Goal: Task Accomplishment & Management: Complete application form

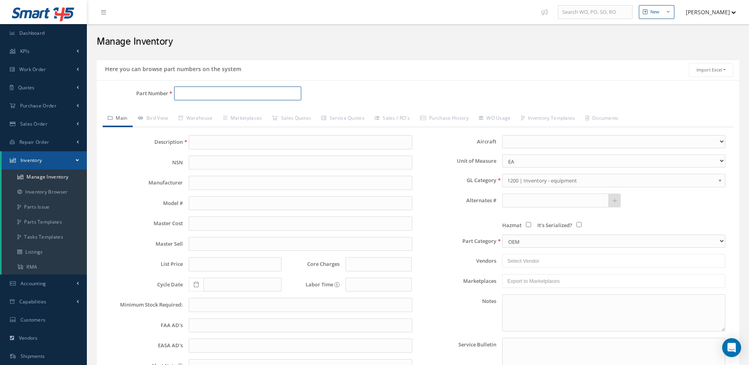
click at [188, 93] on input "Part Number" at bounding box center [238, 94] width 128 height 14
type input "23080-003"
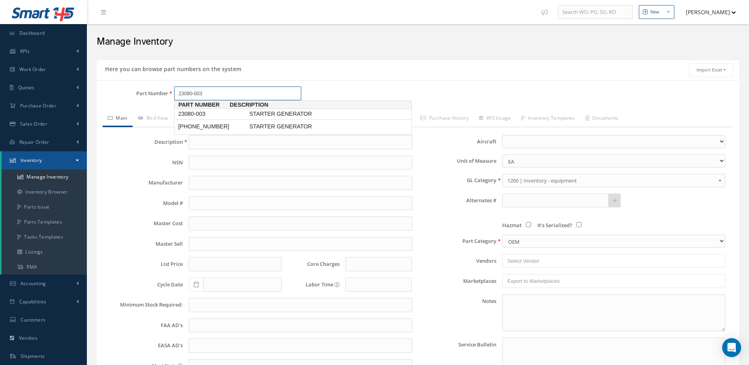
click at [258, 115] on span "STARTER GENERATOR" at bounding box center [307, 114] width 119 height 8
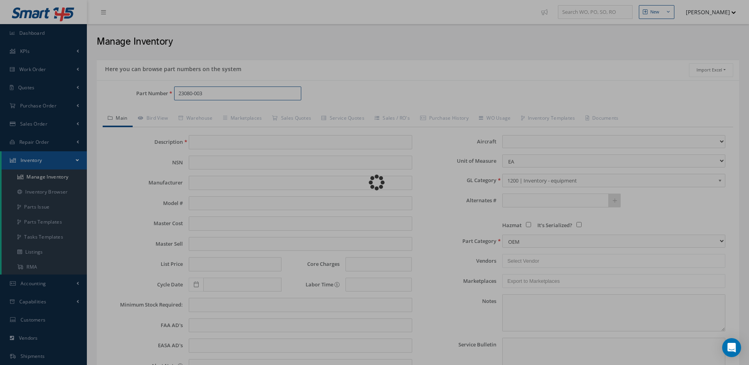
type input "STARTER GENERATOR"
type input "BF GOODRICH"
type input "0.00"
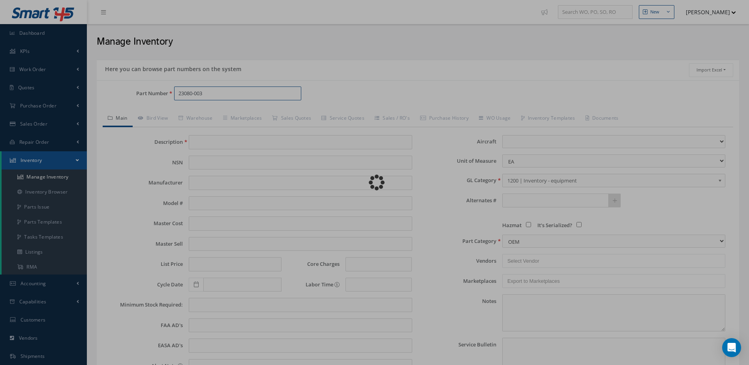
type input "0.00"
select select
type textarea "APRIL/2025: STD OH / 2,250.00 OH EX $2,390.00 CORE VALUE $9,500. BRUSH CHANGE $…"
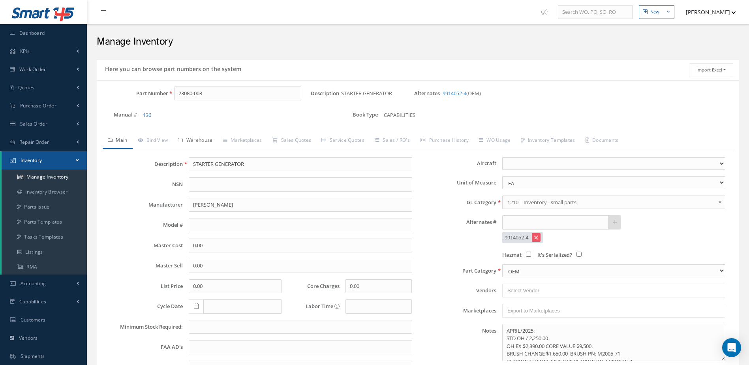
click at [205, 141] on link "Warehouse" at bounding box center [195, 141] width 45 height 17
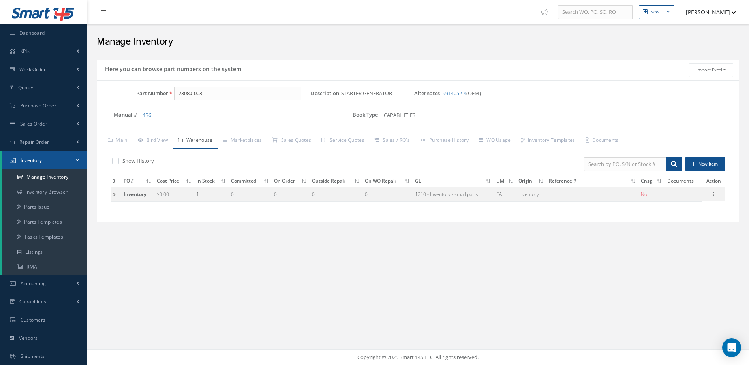
click at [111, 179] on td at bounding box center [116, 181] width 11 height 12
click at [114, 179] on icon at bounding box center [114, 181] width 3 height 5
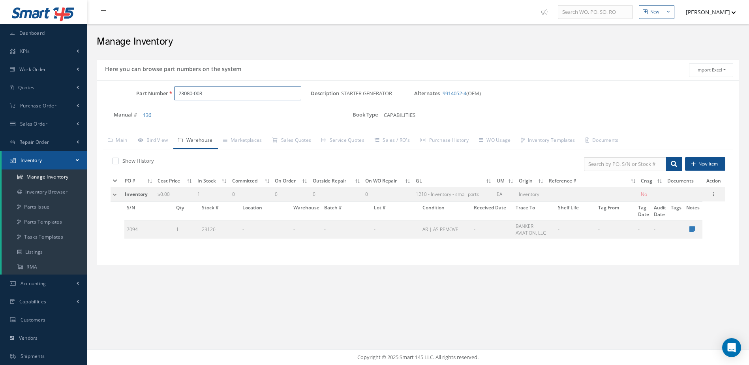
drag, startPoint x: 215, startPoint y: 94, endPoint x: 147, endPoint y: 97, distance: 68.4
click at [147, 97] on div "Part Number 23080-003" at bounding box center [204, 94] width 214 height 14
click at [201, 114] on span "6600518-003" at bounding box center [212, 114] width 71 height 8
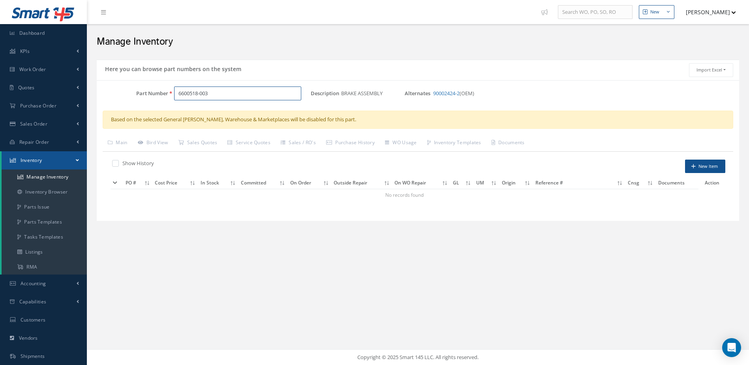
drag, startPoint x: 228, startPoint y: 94, endPoint x: 149, endPoint y: 102, distance: 79.1
click at [149, 102] on div "Part Number 6600518-003" at bounding box center [204, 97] width 214 height 21
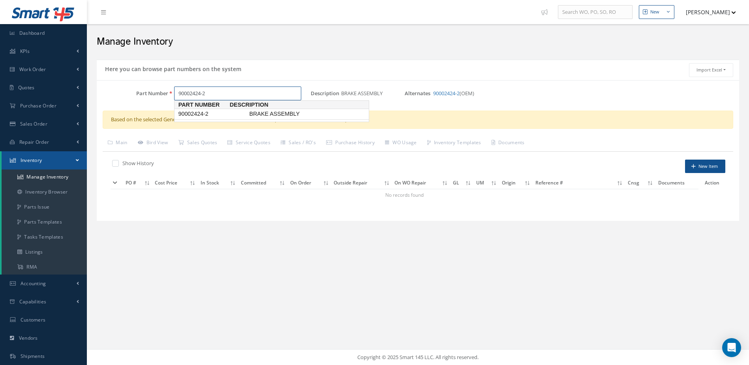
click at [201, 111] on span "90002424-2" at bounding box center [212, 114] width 71 height 8
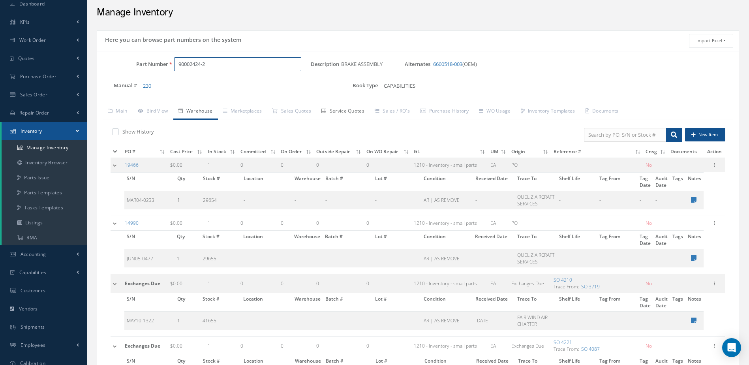
scroll to position [40, 0]
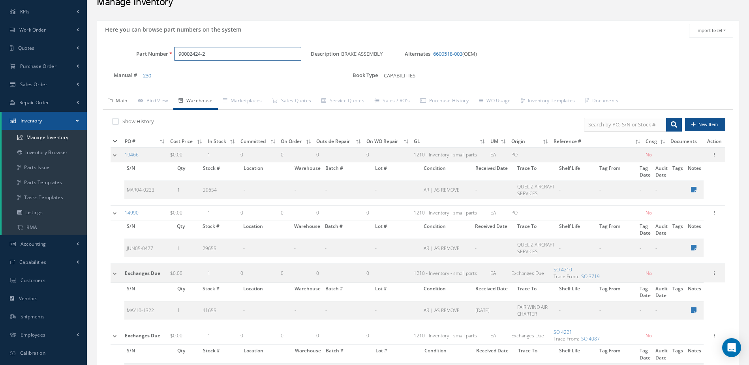
type input "90002424-2"
click at [122, 99] on link "Main" at bounding box center [118, 101] width 30 height 17
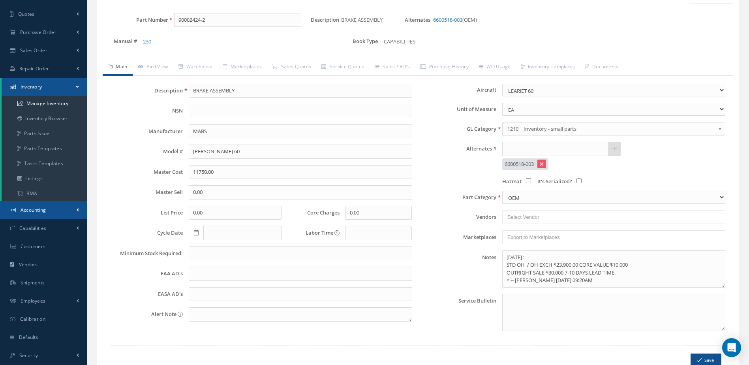
scroll to position [115, 0]
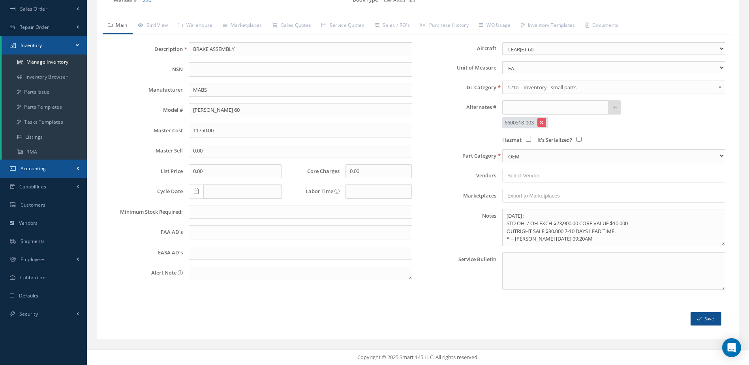
click at [51, 168] on link "Accounting" at bounding box center [43, 169] width 87 height 18
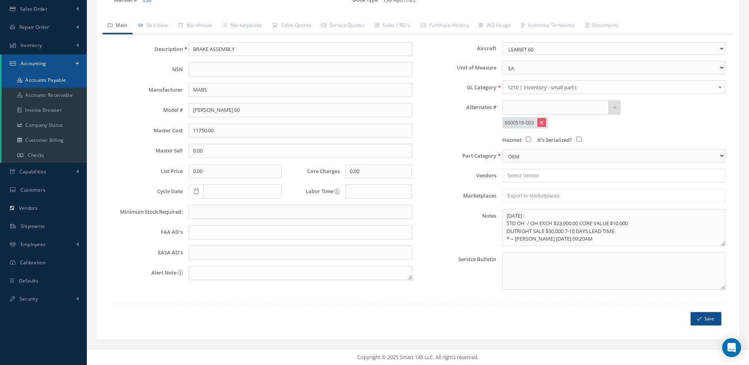
click at [59, 80] on link "Accounts Payable" at bounding box center [44, 80] width 85 height 15
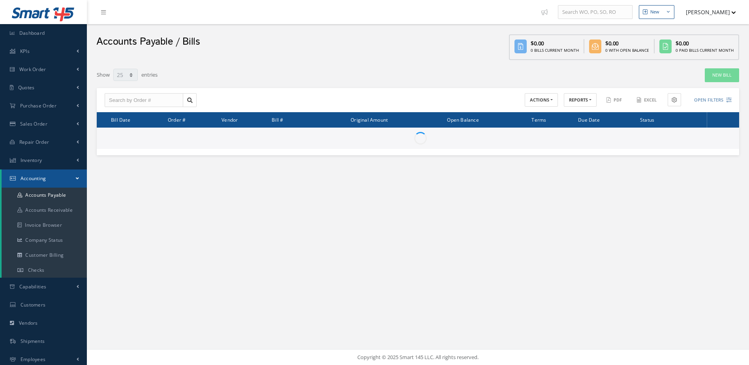
select select "25"
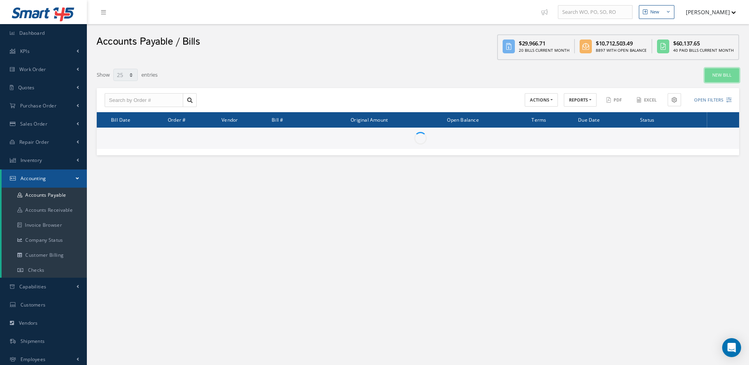
click at [727, 75] on link "New Bill" at bounding box center [722, 75] width 34 height 14
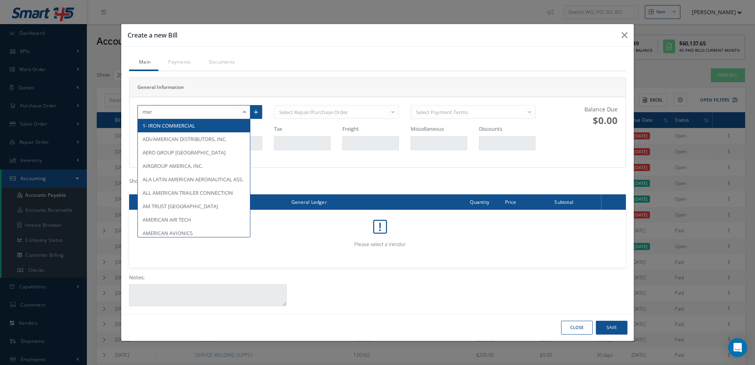
type input "merc"
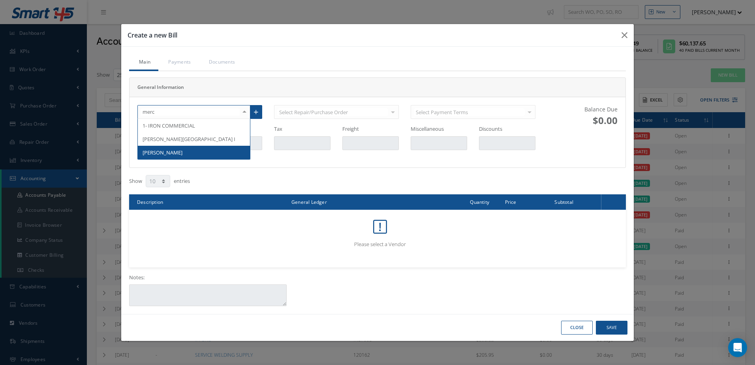
click at [178, 152] on span "[PERSON_NAME]" at bounding box center [163, 152] width 40 height 7
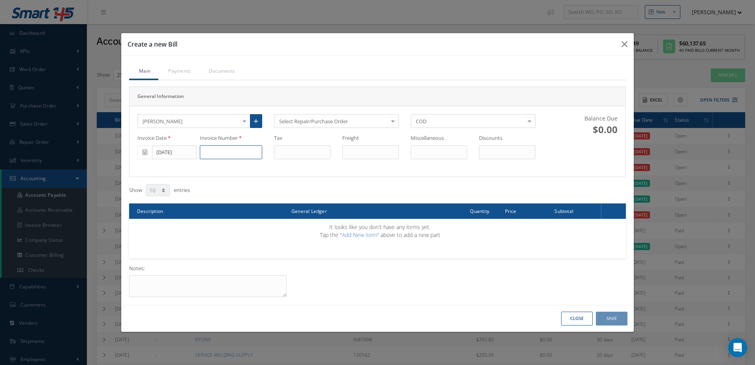
click at [228, 155] on input at bounding box center [231, 152] width 62 height 14
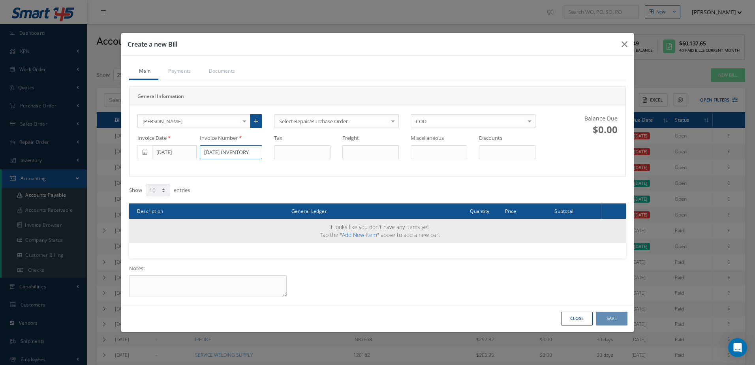
type input "[DATE] INVENTORY"
click at [368, 235] on link "Add New Item" at bounding box center [359, 235] width 35 height 8
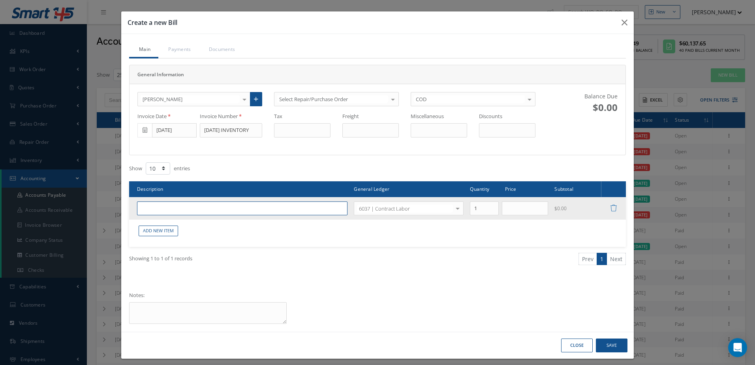
click at [177, 205] on input "text" at bounding box center [242, 208] width 211 height 14
type input "CONTACT LABOR INVENTORY"
click at [519, 209] on input "text" at bounding box center [525, 208] width 47 height 14
type input "600.00"
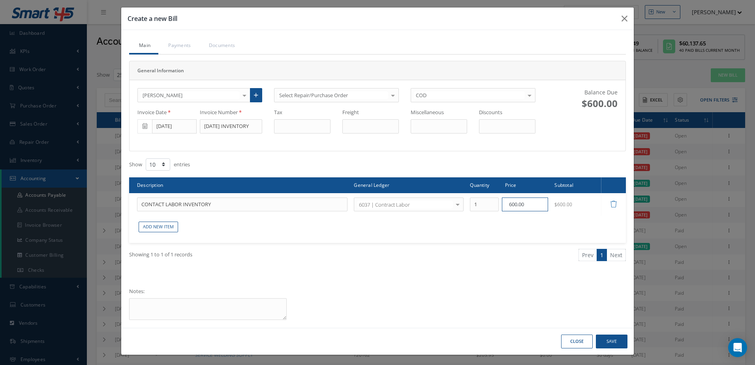
scroll to position [5, 0]
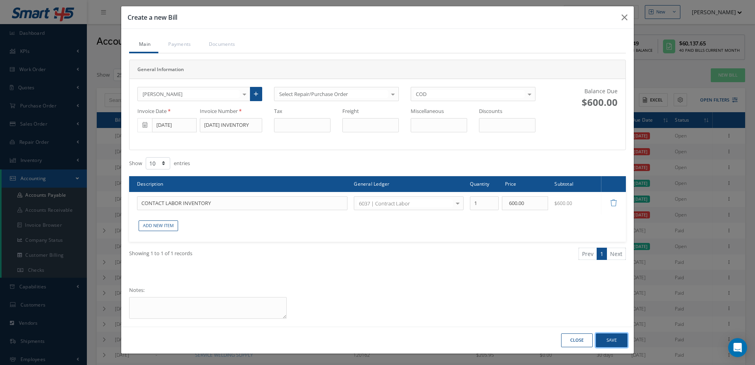
click at [609, 339] on button "Save" at bounding box center [612, 340] width 32 height 14
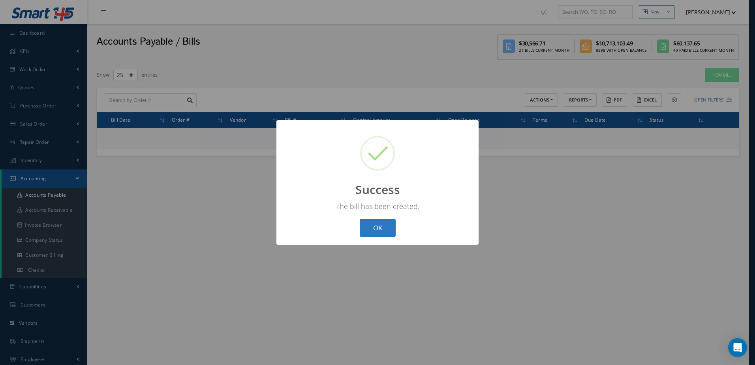
click at [374, 226] on button "OK" at bounding box center [378, 228] width 36 height 19
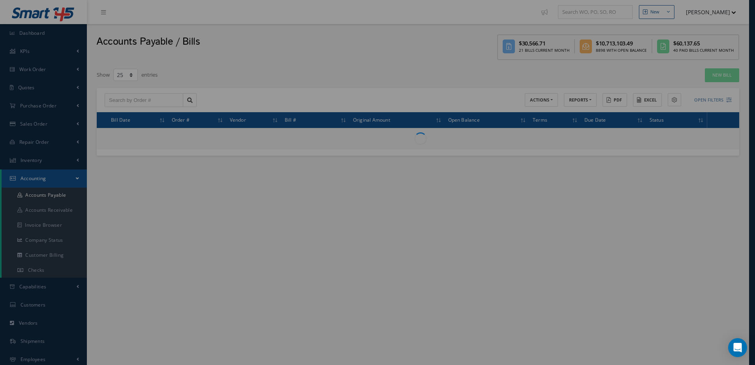
click at [374, 226] on div "? ! i Success × The bill has been created. OK Cancel" at bounding box center [377, 182] width 755 height 365
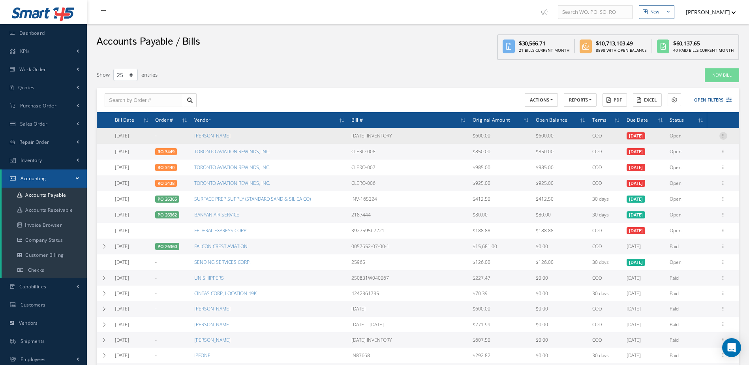
click at [724, 134] on icon at bounding box center [724, 135] width 8 height 6
click at [694, 158] on link "Make a Check" at bounding box center [687, 161] width 62 height 10
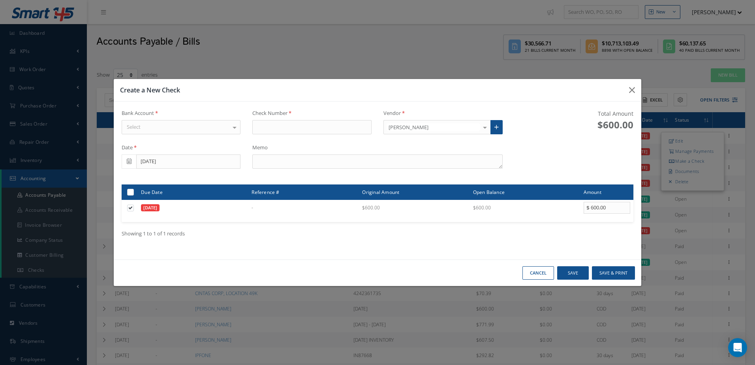
click at [213, 129] on div "Select" at bounding box center [181, 127] width 119 height 14
click at [212, 141] on span "[PERSON_NAME] FARGO" at bounding box center [181, 140] width 119 height 13
type input "17365"
click at [277, 159] on textarea at bounding box center [377, 161] width 250 height 14
type textarea "[DATE] INVENTORY"
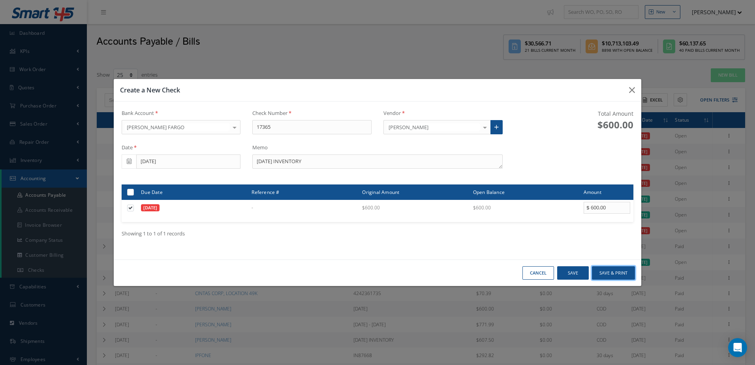
click at [617, 271] on button "Save & Print" at bounding box center [613, 273] width 43 height 14
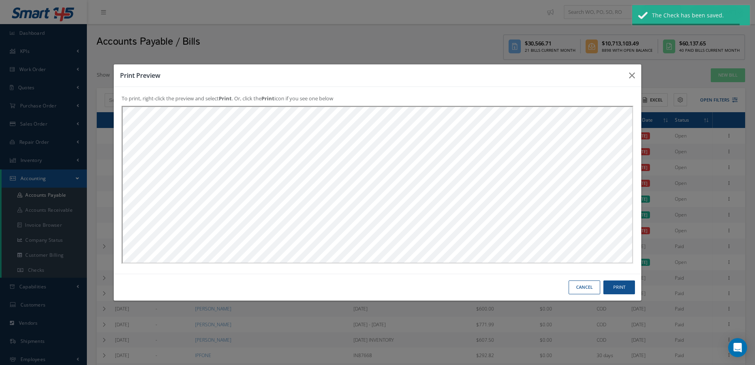
scroll to position [0, 0]
click at [619, 286] on button "Print" at bounding box center [620, 287] width 32 height 14
click at [577, 277] on div "Cancel Print" at bounding box center [378, 287] width 528 height 27
click at [577, 285] on button "Cancel" at bounding box center [585, 287] width 32 height 14
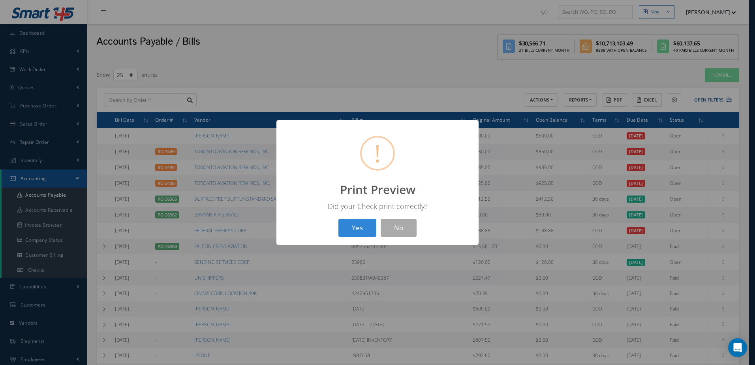
click at [335, 231] on div "? ! i Print Preview × Did your Check print correctly? Yes No" at bounding box center [378, 182] width 202 height 125
click at [361, 226] on button "Yes" at bounding box center [358, 228] width 38 height 19
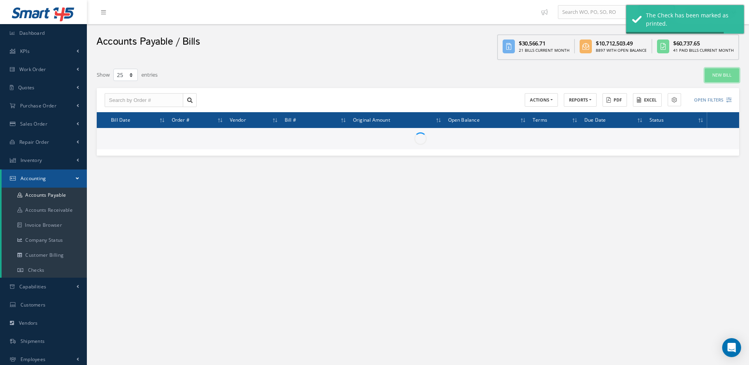
click at [726, 77] on link "New Bill" at bounding box center [722, 75] width 34 height 14
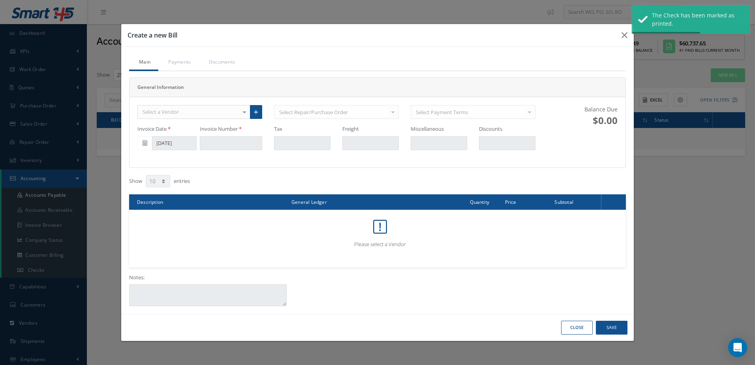
click at [183, 112] on div "Select a Vendor" at bounding box center [193, 112] width 113 height 14
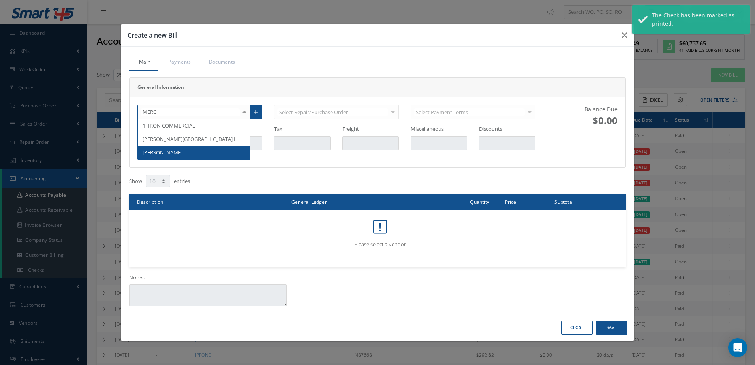
type input "MERCE"
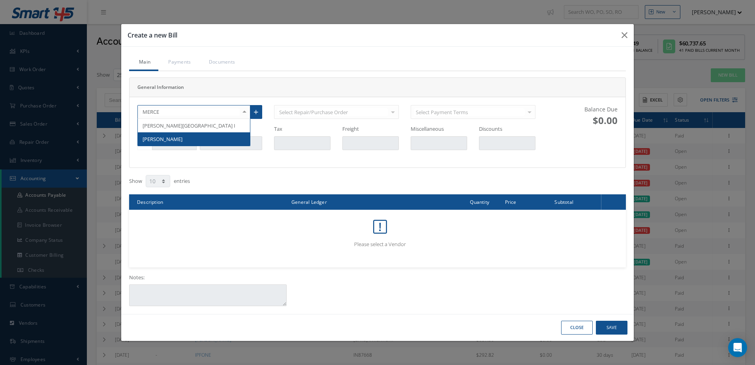
click at [181, 135] on span "[PERSON_NAME]" at bounding box center [194, 138] width 112 height 13
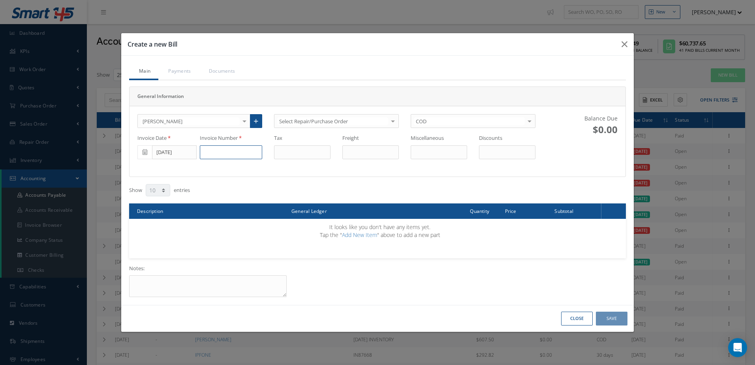
click at [254, 156] on input at bounding box center [231, 152] width 62 height 14
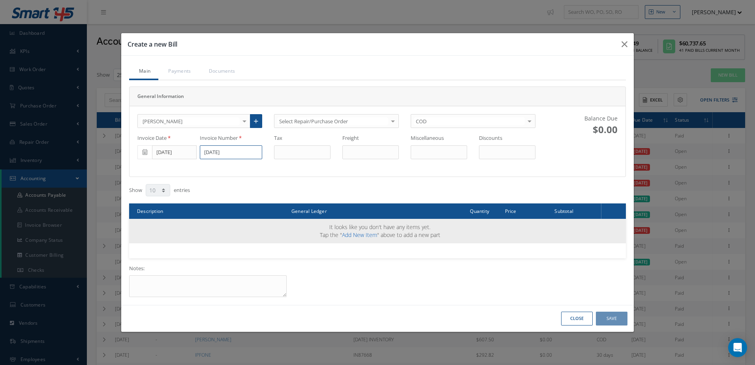
type input "[DATE]"
click at [353, 235] on link "Add New Item" at bounding box center [359, 235] width 35 height 8
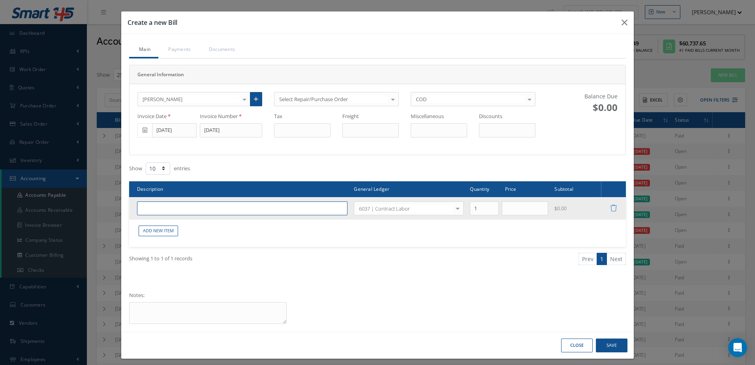
click at [258, 208] on input "text" at bounding box center [242, 208] width 211 height 14
type input "CONTRACT LABOR"
click at [539, 212] on input "text" at bounding box center [525, 208] width 47 height 14
type input "600.00"
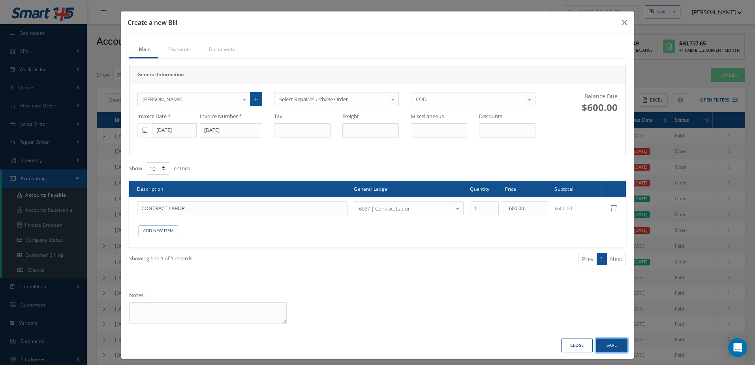
click at [601, 344] on button "Save" at bounding box center [612, 346] width 32 height 14
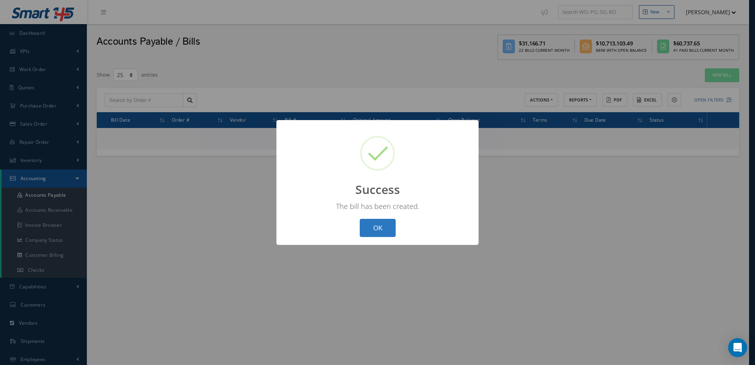
click at [384, 229] on button "OK" at bounding box center [378, 228] width 36 height 19
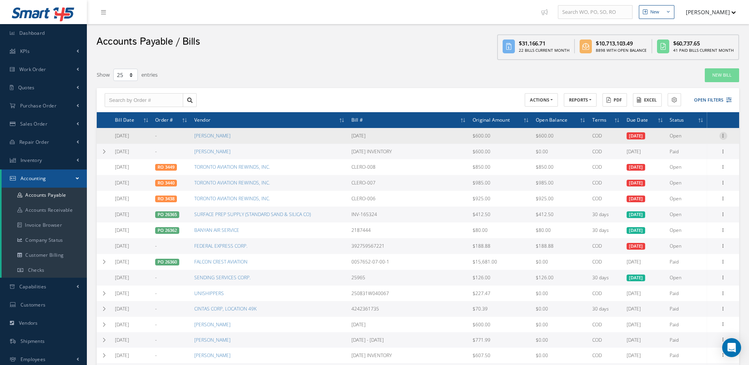
click at [724, 134] on icon at bounding box center [724, 135] width 8 height 6
click at [708, 162] on link "Make a Check" at bounding box center [687, 161] width 62 height 10
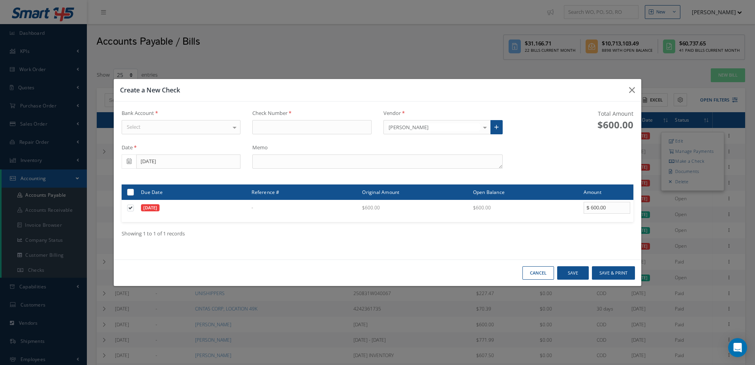
click at [216, 128] on div "Select" at bounding box center [181, 127] width 119 height 14
click at [215, 146] on span "[PERSON_NAME] FARGO" at bounding box center [181, 140] width 119 height 13
type input "17366"
click at [289, 167] on textarea at bounding box center [377, 161] width 250 height 14
type textarea "[DATE]"
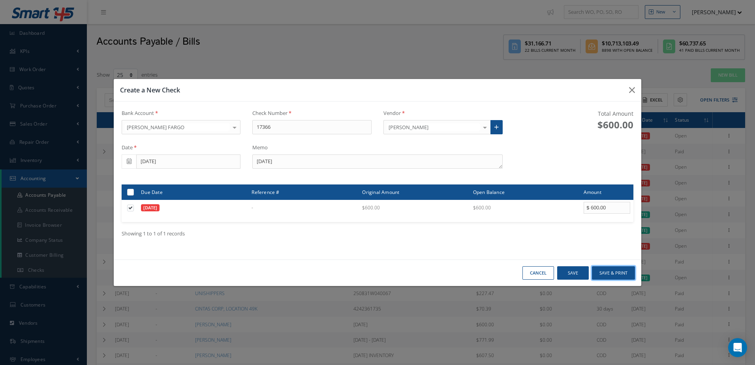
click at [618, 273] on button "Save & Print" at bounding box center [613, 273] width 43 height 14
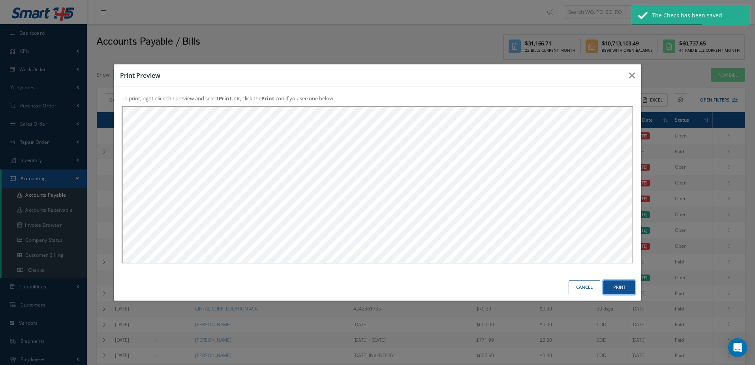
click at [622, 286] on button "Print" at bounding box center [620, 287] width 32 height 14
